Goal: Information Seeking & Learning: Learn about a topic

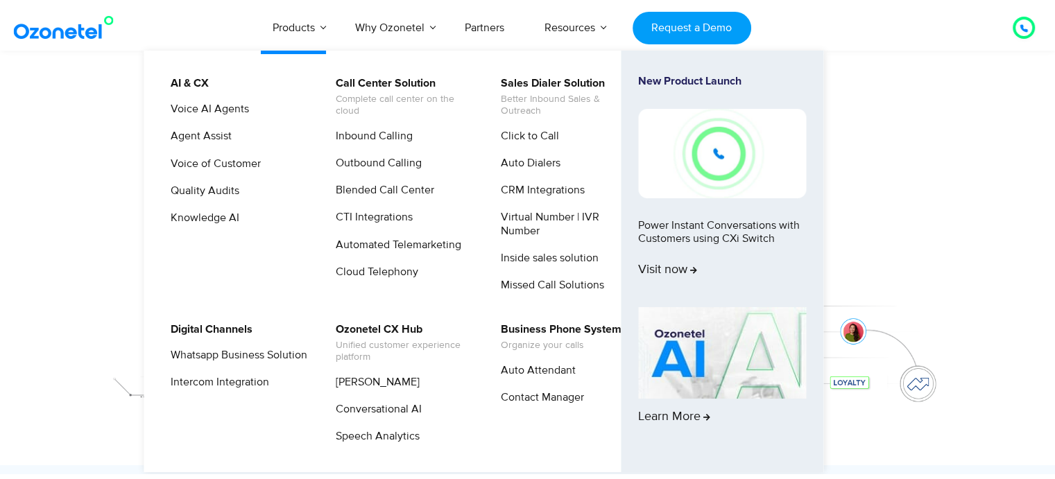
scroll to position [250, 0]
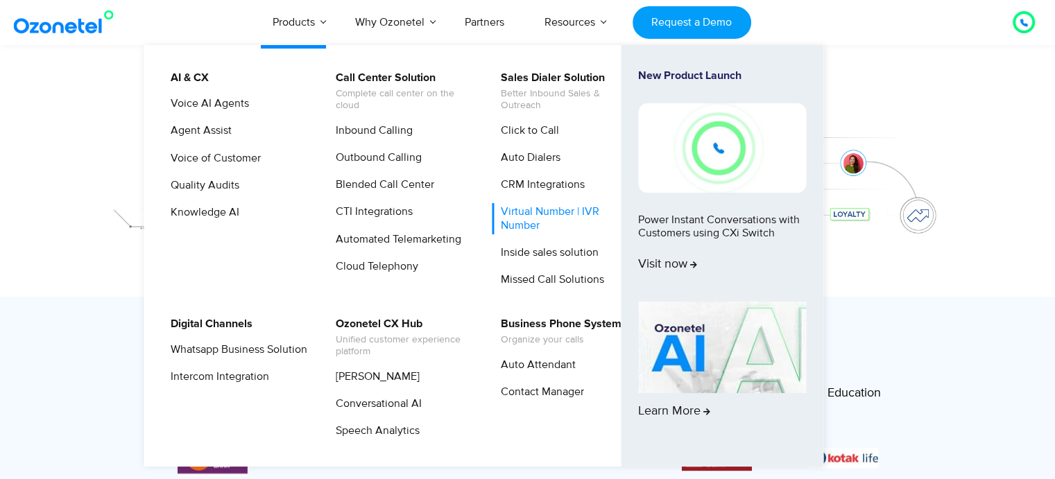
click at [508, 221] on link "Virtual Number | IVR Number" at bounding box center [566, 218] width 148 height 31
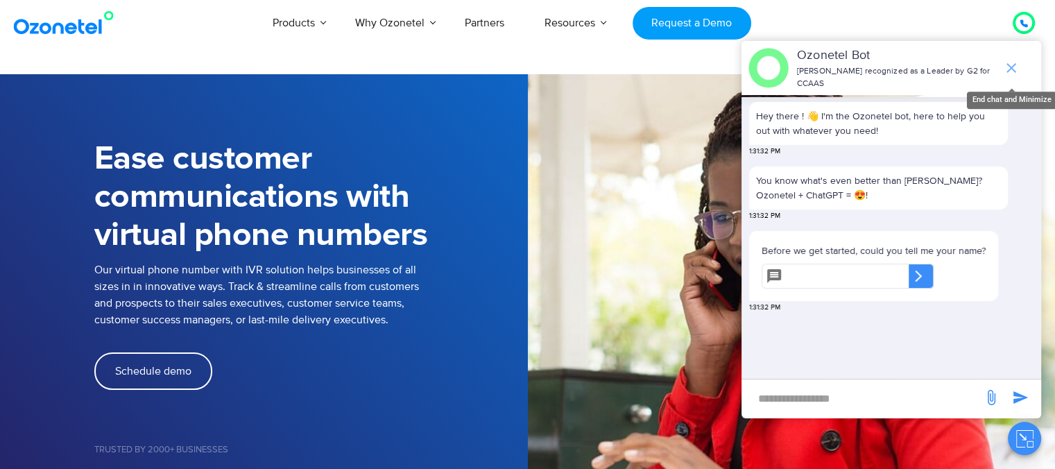
click at [1011, 65] on icon "end chat or minimize" at bounding box center [1011, 68] width 17 height 17
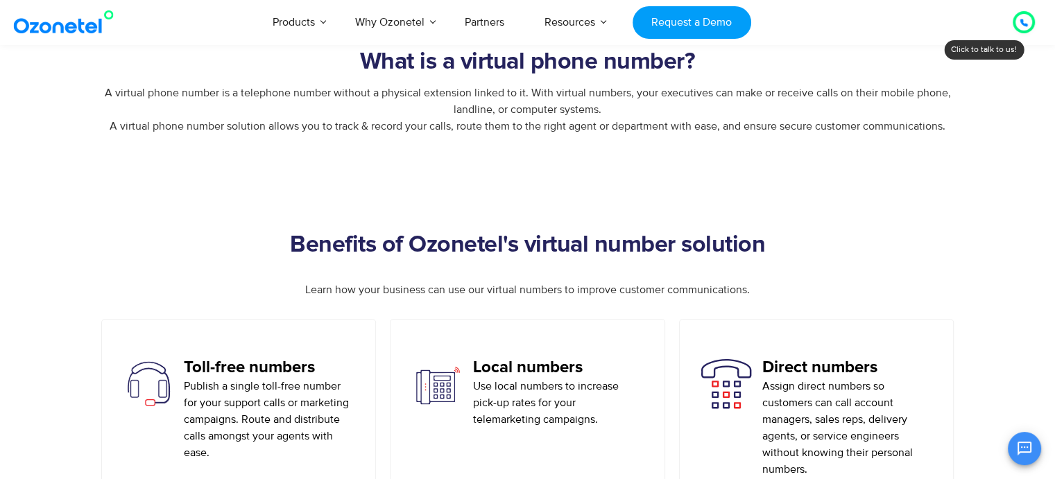
scroll to position [749, 0]
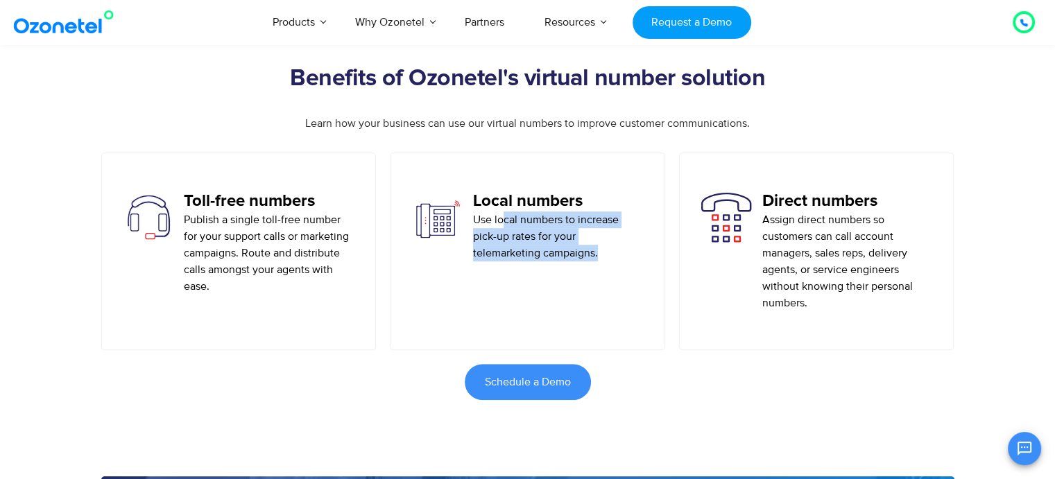
drag, startPoint x: 502, startPoint y: 223, endPoint x: 604, endPoint y: 254, distance: 106.4
click at [604, 254] on p "Use local numbers to increase pick-up rates for your telemarketing campaigns." at bounding box center [558, 237] width 171 height 50
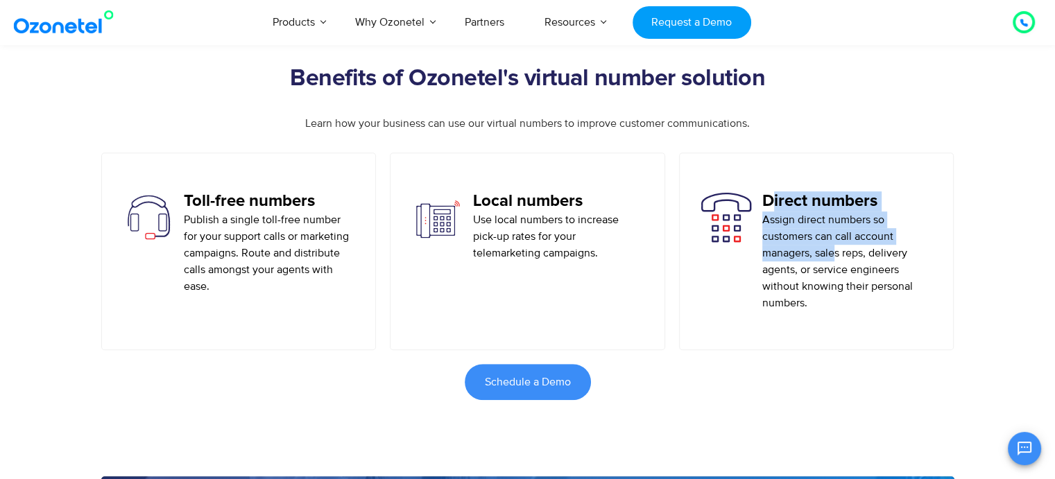
drag, startPoint x: 768, startPoint y: 207, endPoint x: 834, endPoint y: 248, distance: 77.3
click at [834, 248] on div "Direct numbers Assign direct numbers so customers can call account managers, sa…" at bounding box center [847, 251] width 171 height 120
click at [847, 223] on p "Assign direct numbers so customers can call account managers, sales reps, deliv…" at bounding box center [847, 262] width 171 height 100
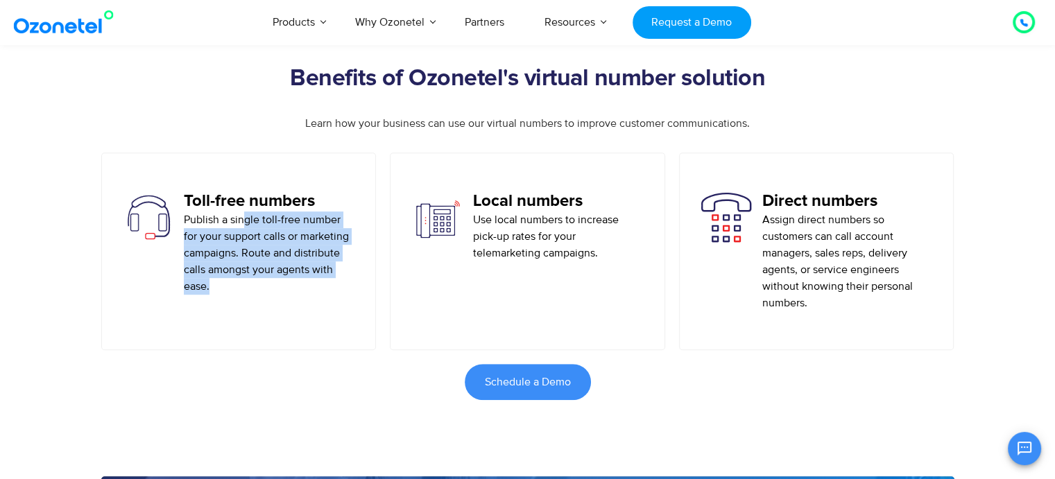
drag, startPoint x: 275, startPoint y: 223, endPoint x: 343, endPoint y: 284, distance: 90.4
click at [343, 284] on p "Publish a single toll-free number for your support calls or marketing campaigns…" at bounding box center [269, 253] width 171 height 83
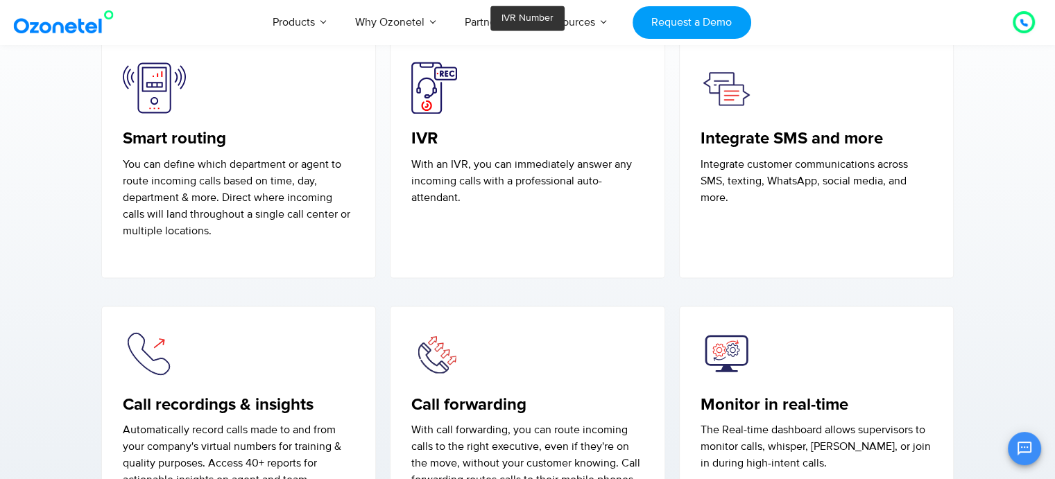
scroll to position [2330, 0]
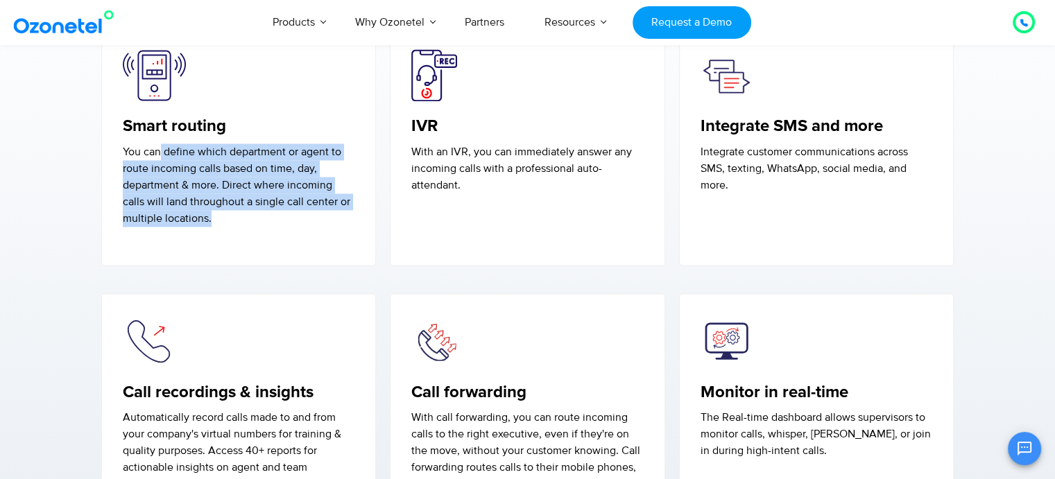
drag, startPoint x: 158, startPoint y: 148, endPoint x: 350, endPoint y: 257, distance: 220.8
click at [350, 257] on div "Smart routing You can define which department or agent to route incoming calls …" at bounding box center [238, 147] width 275 height 238
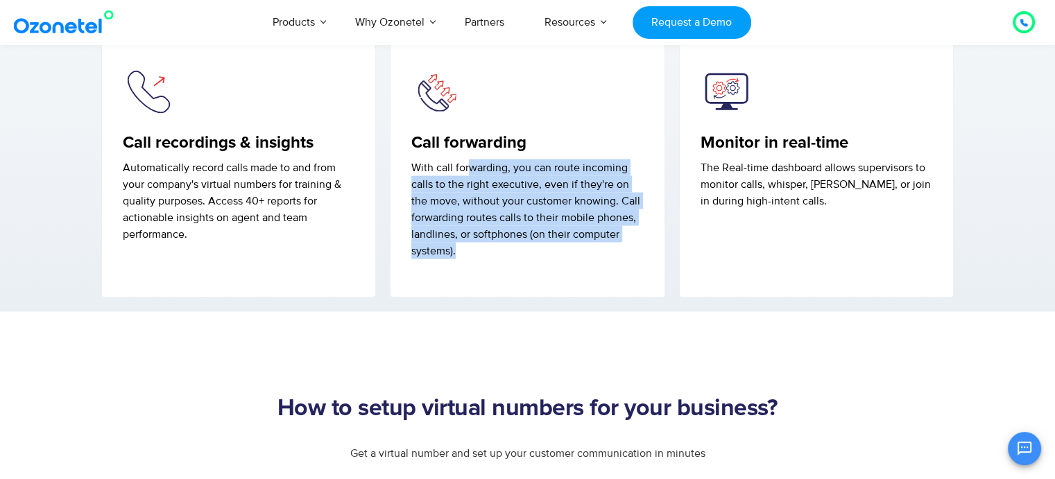
drag, startPoint x: 499, startPoint y: 169, endPoint x: 587, endPoint y: 270, distance: 134.7
click at [587, 270] on div "Call forwarding With call forwarding, you can route incoming calls to the right…" at bounding box center [527, 171] width 275 height 255
click at [586, 270] on div "Call forwarding With call forwarding, you can route incoming calls to the right…" at bounding box center [527, 171] width 275 height 255
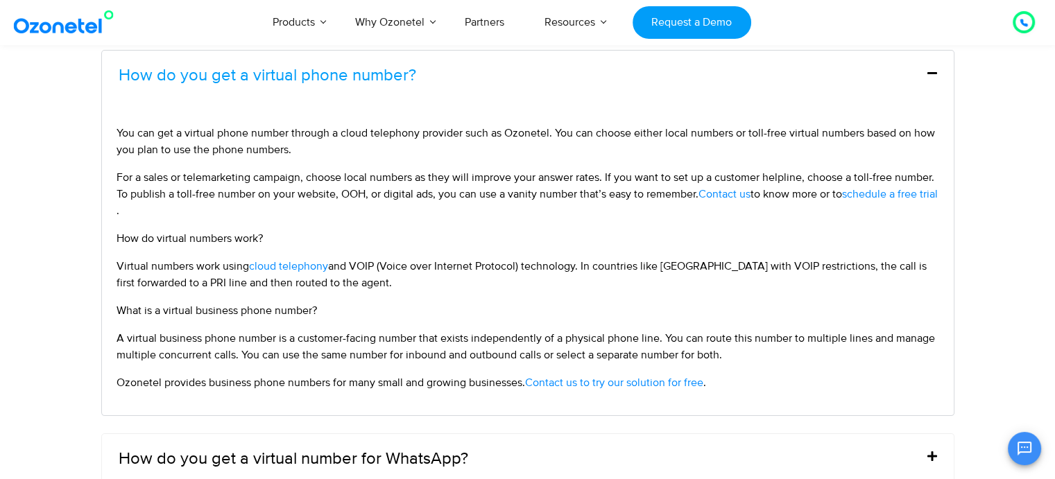
scroll to position [5493, 0]
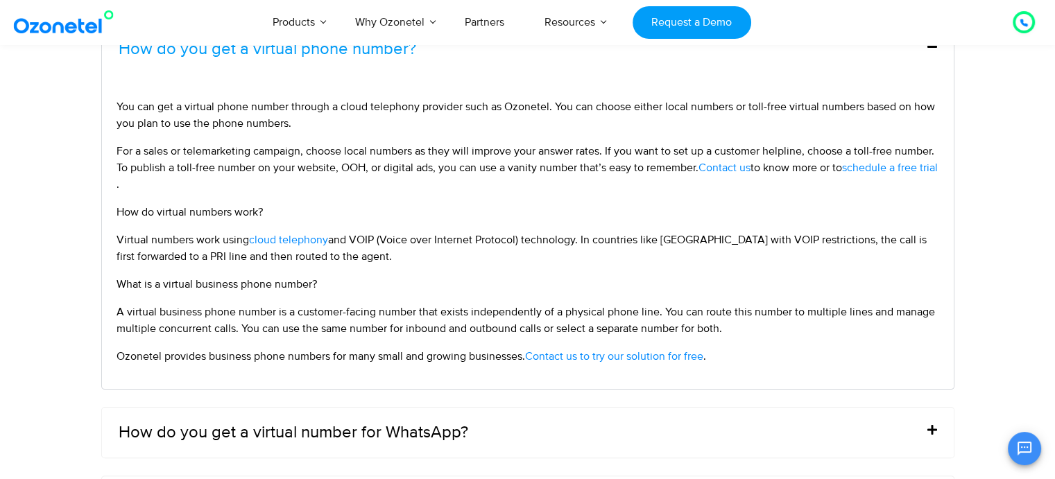
click at [1030, 27] on div at bounding box center [1024, 22] width 22 height 22
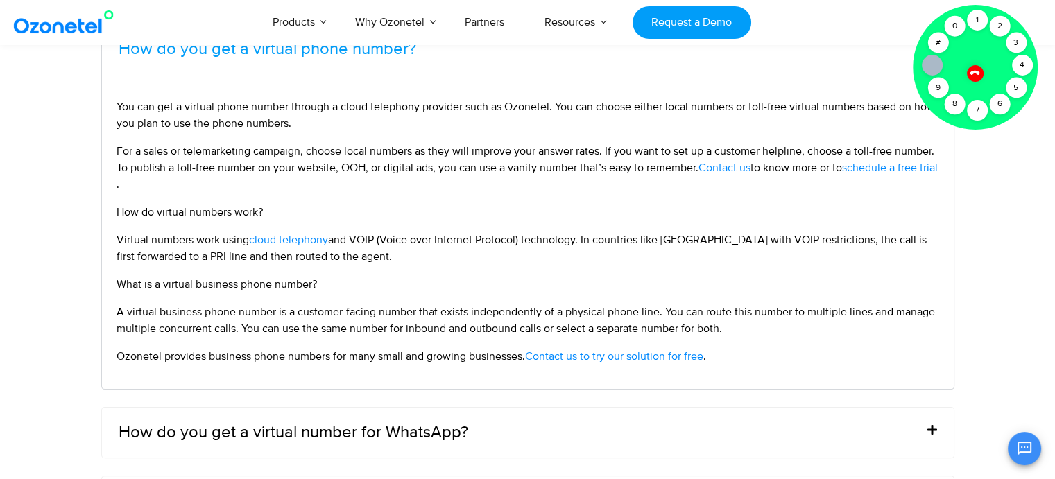
click at [916, 241] on span "and VOIP (Voice over Internet Protocol) technology. In countries like India wit…" at bounding box center [522, 248] width 810 height 31
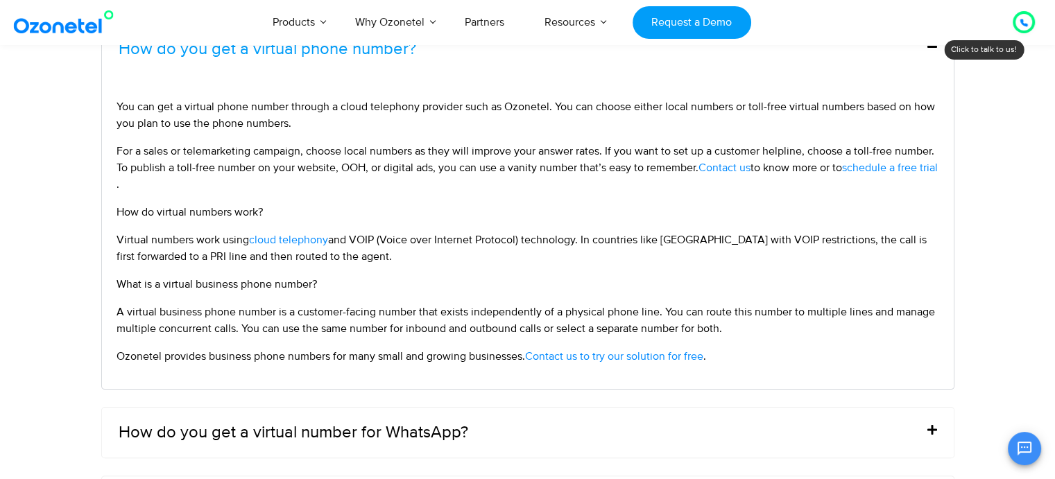
click at [1018, 452] on icon "Open chat" at bounding box center [1024, 449] width 14 height 14
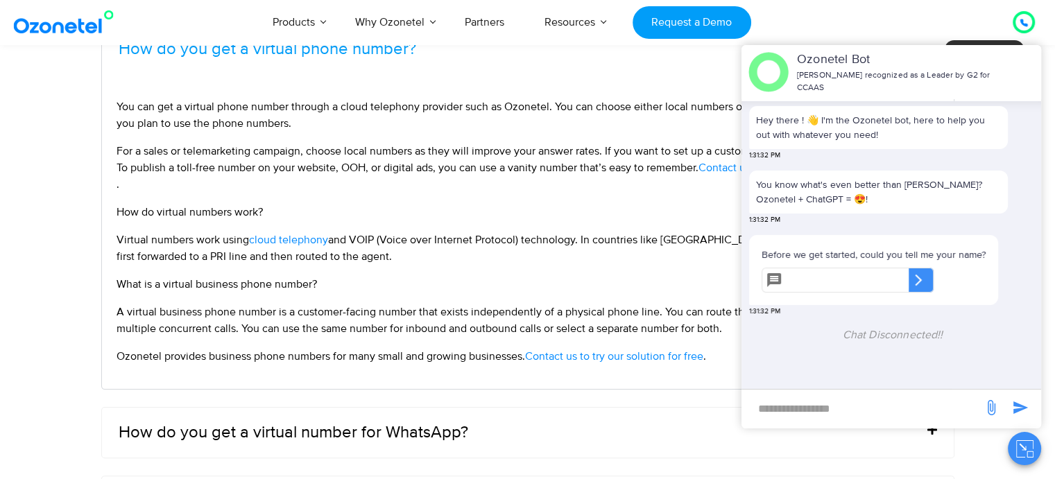
click at [829, 33] on div "Products AI & CX Voice AI Agents Agent Assist Voice of Customer Quality Audits …" at bounding box center [614, 22] width 862 height 46
click at [551, 304] on p "A virtual business phone number is a customer-facing number that exists indepen…" at bounding box center [528, 320] width 823 height 33
click at [809, 26] on div "Products AI & CX Voice AI Agents Agent Assist Voice of Customer Quality Audits …" at bounding box center [614, 22] width 862 height 46
click at [588, 105] on span "You can get a virtual phone number through a cloud telephony provider such as O…" at bounding box center [526, 115] width 818 height 31
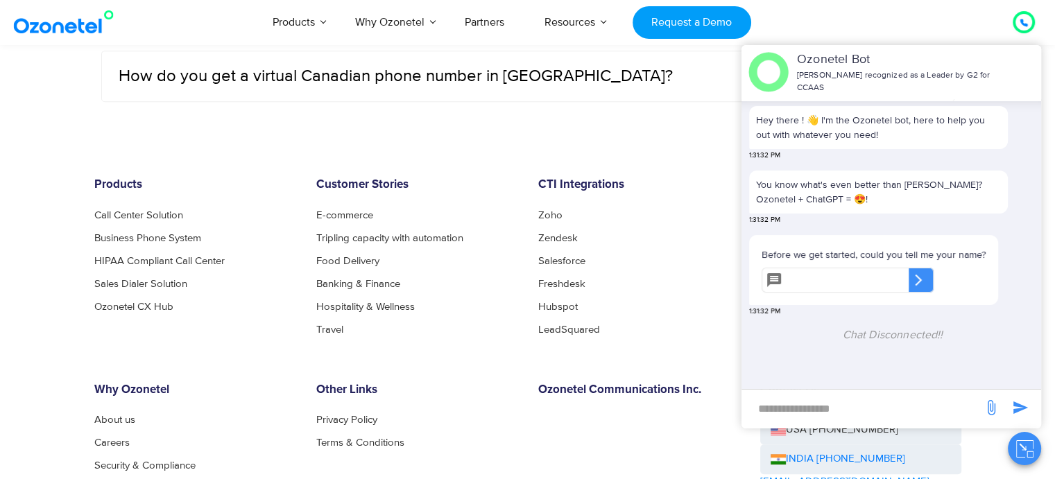
scroll to position [5992, 0]
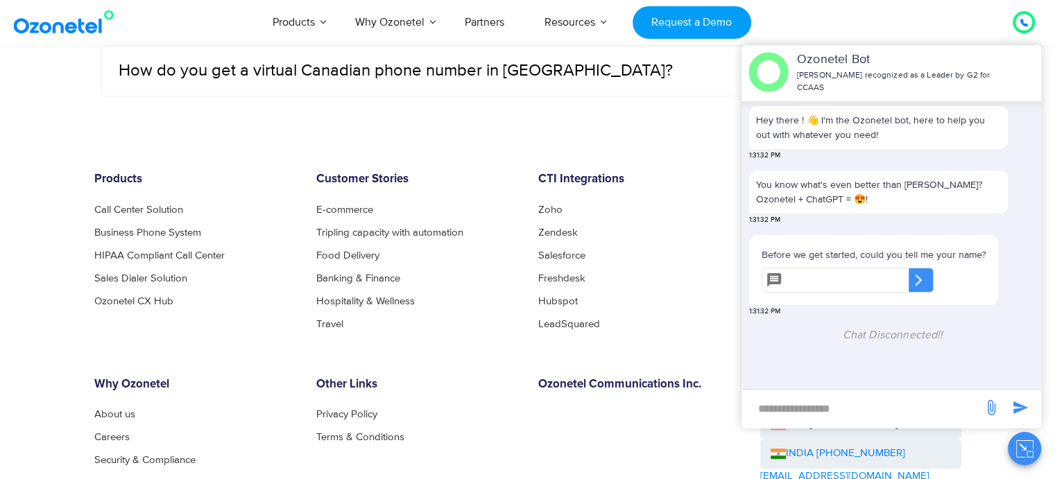
click at [655, 150] on footer "Products Call Center Solution Business Phone System HIPAA Compliant Call Center…" at bounding box center [527, 388] width 1055 height 571
click at [538, 206] on link "Zoho" at bounding box center [554, 210] width 32 height 10
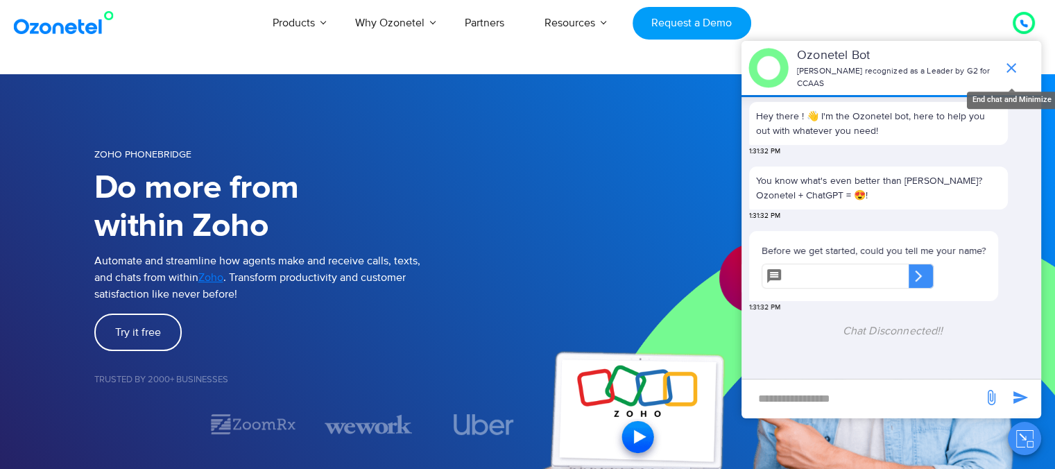
click at [1011, 66] on icon "end chat or minimize" at bounding box center [1011, 68] width 17 height 17
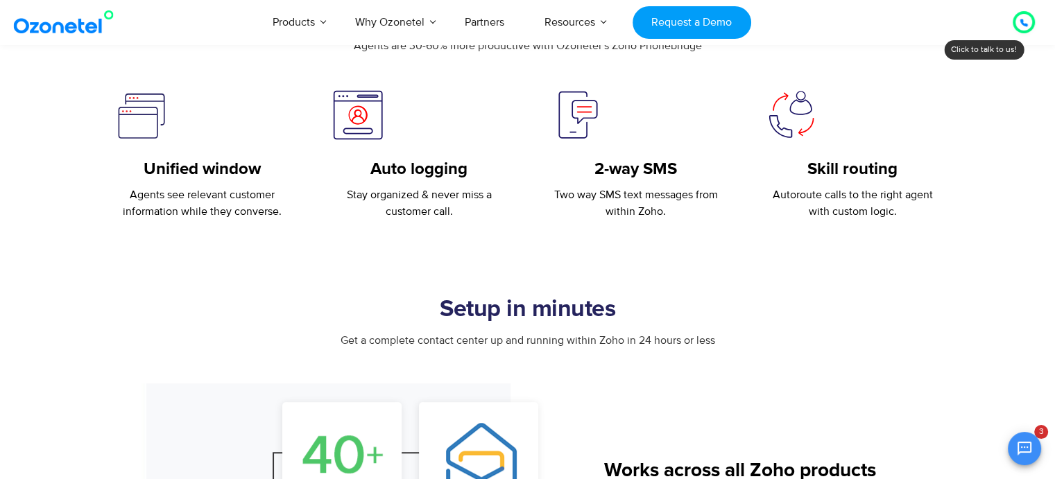
scroll to position [196, 0]
click at [1039, 447] on button "Open chat" at bounding box center [1024, 448] width 33 height 33
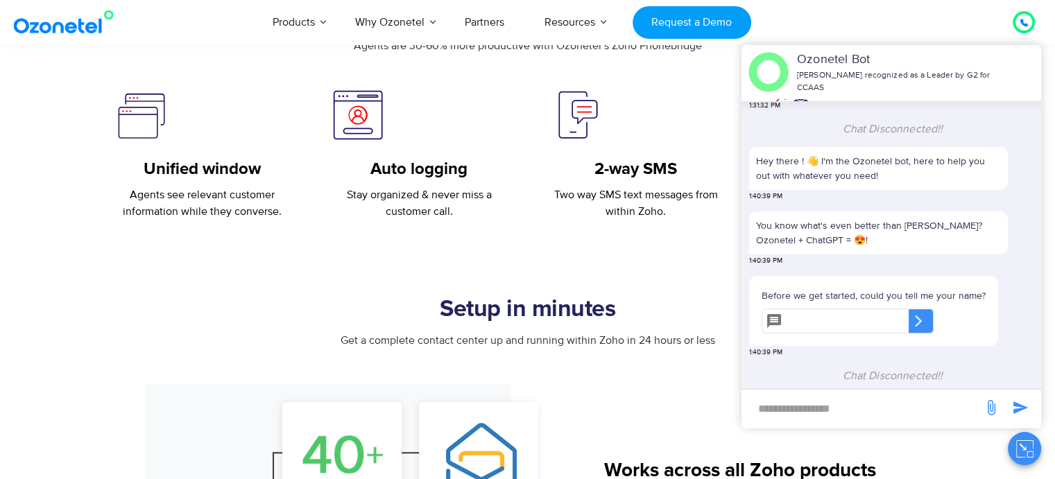
click at [1023, 449] on icon "Close chat" at bounding box center [1024, 448] width 17 height 17
